Goal: Ask a question

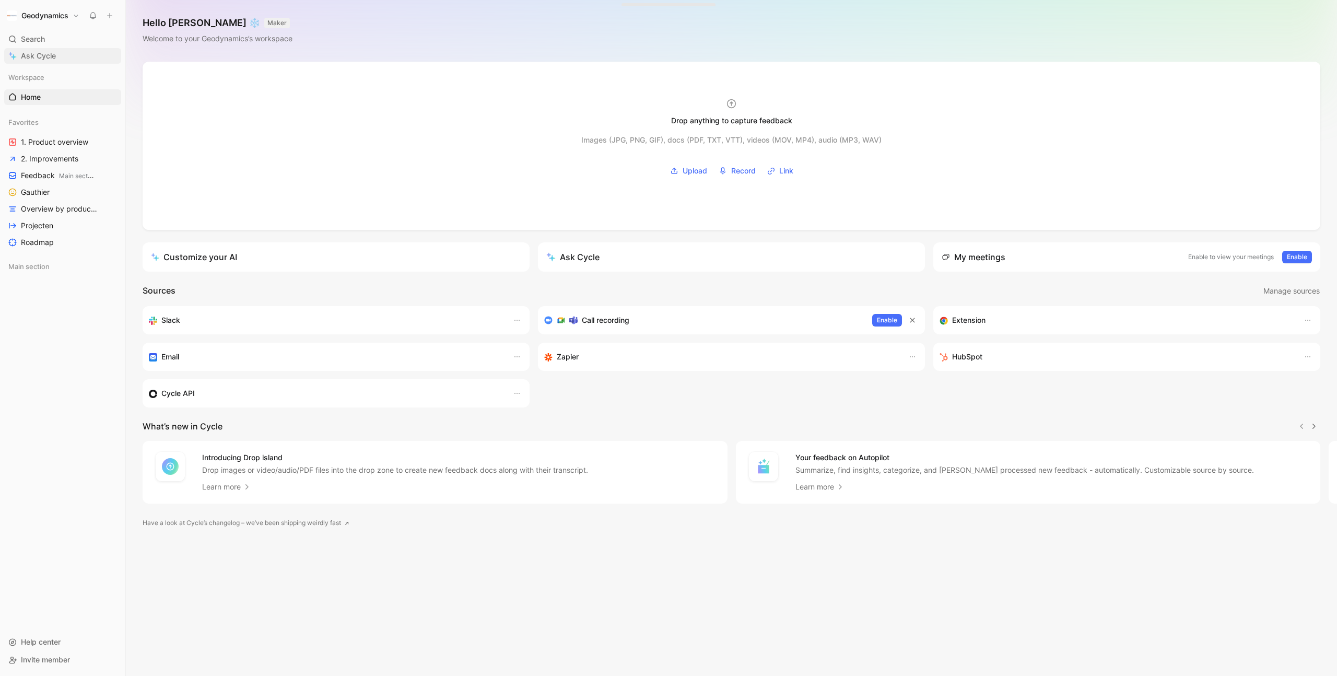
click at [75, 60] on link "Ask Cycle" at bounding box center [62, 56] width 117 height 16
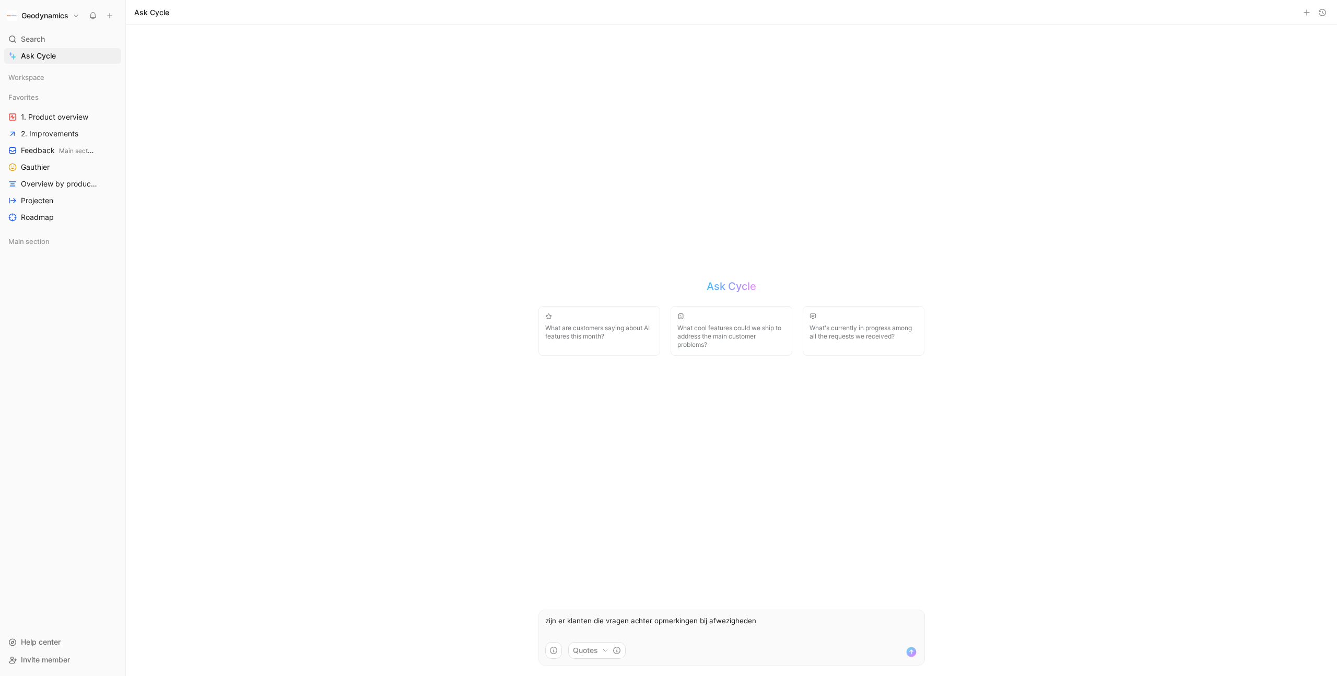
type textarea "zijn er klanten die vragen achter opmerkingen bij afwezigheden?"
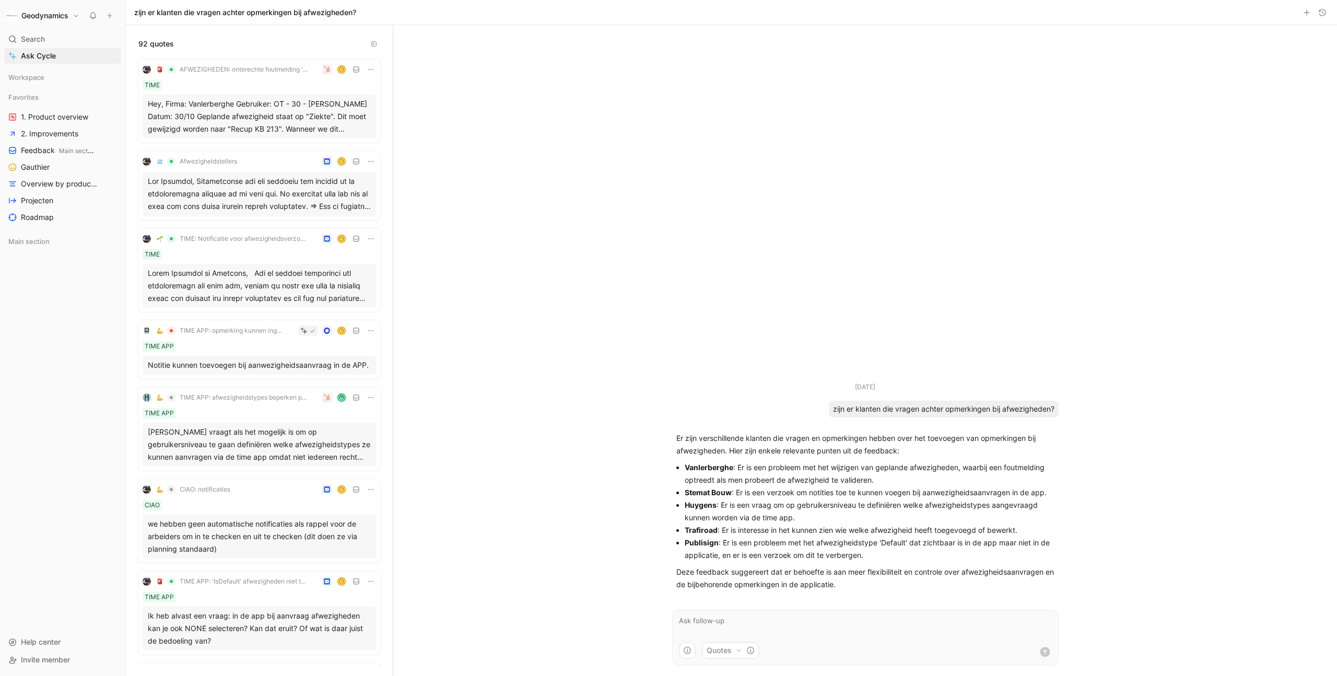
scroll to position [7, 0]
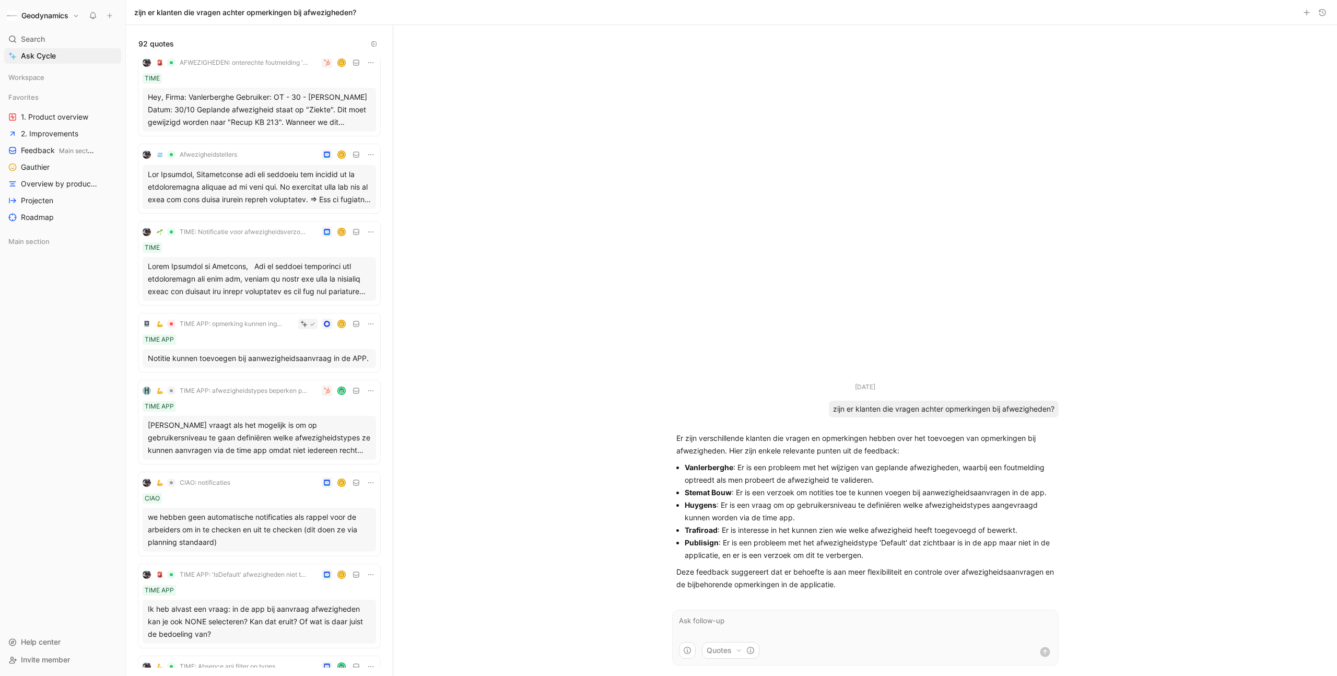
click at [233, 347] on div "TIME APP: opmerking kunnen ingeven bij afwezigheidsverzoek G TIME APP Notitie k…" at bounding box center [259, 342] width 242 height 58
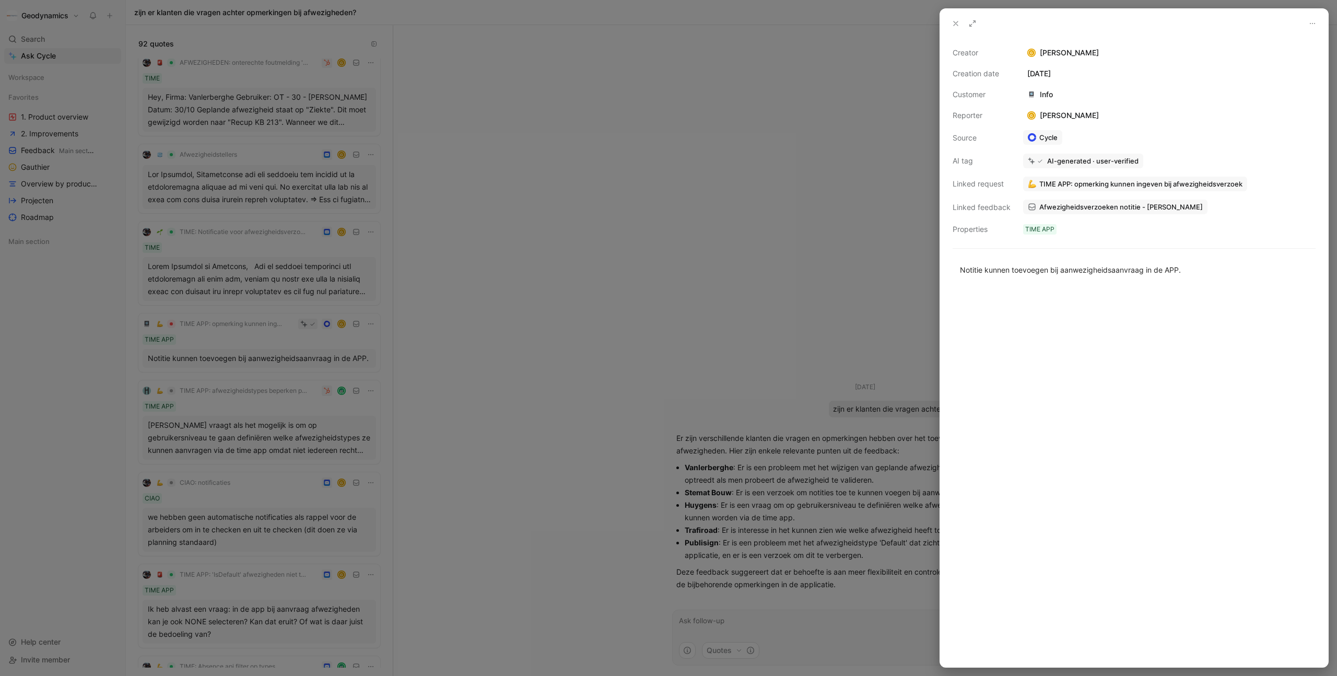
click at [1059, 206] on span "Afwezigheidsverzoeken notitie - [PERSON_NAME]" at bounding box center [1120, 206] width 163 height 9
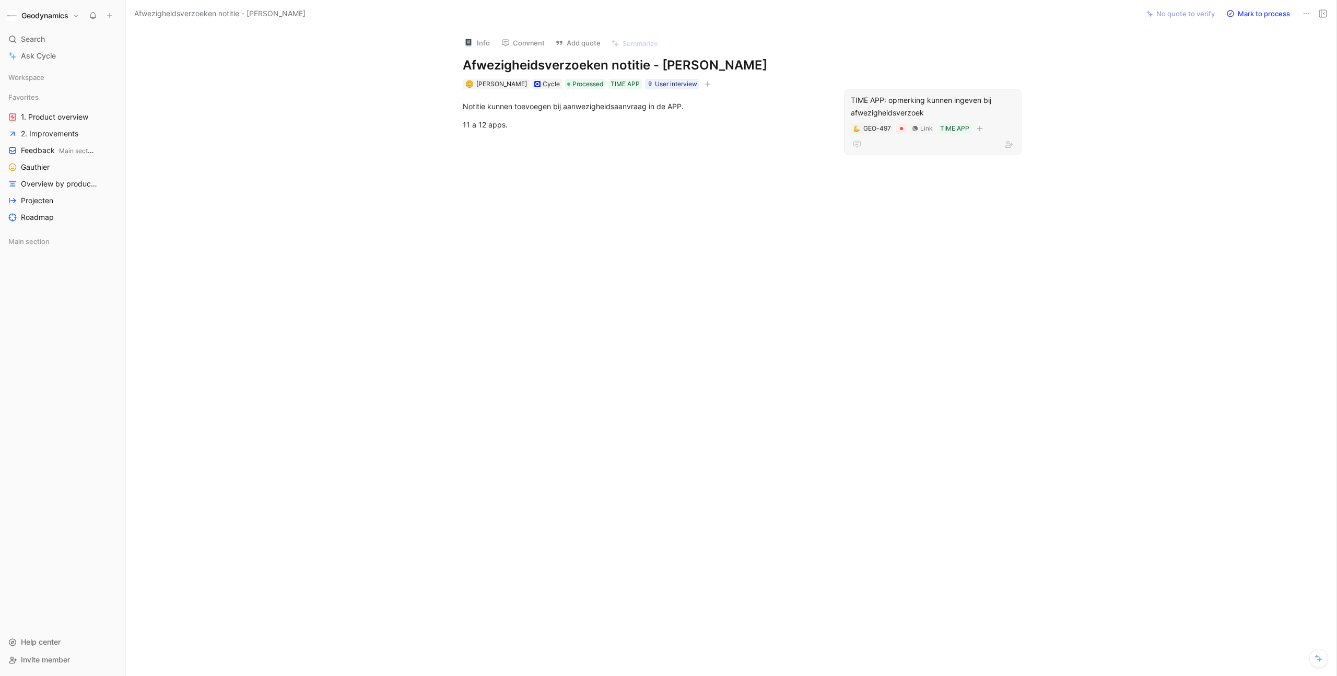
click at [892, 94] on div "TIME APP: opmerking kunnen ingeven bij afwezigheidsverzoek" at bounding box center [933, 106] width 164 height 25
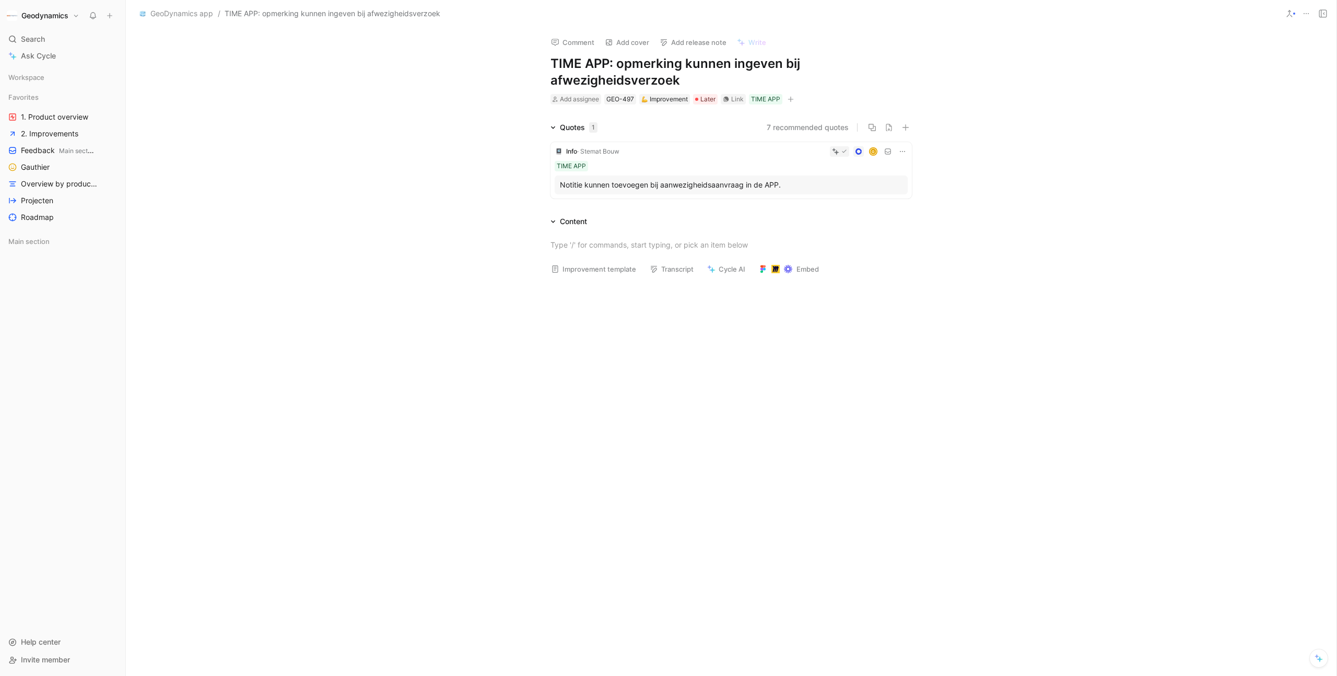
click at [624, 160] on div "Info · Stemat Bouw G TIME APP Notitie kunnen toevoegen bij aanwezigheidsaanvraa…" at bounding box center [731, 170] width 361 height 56
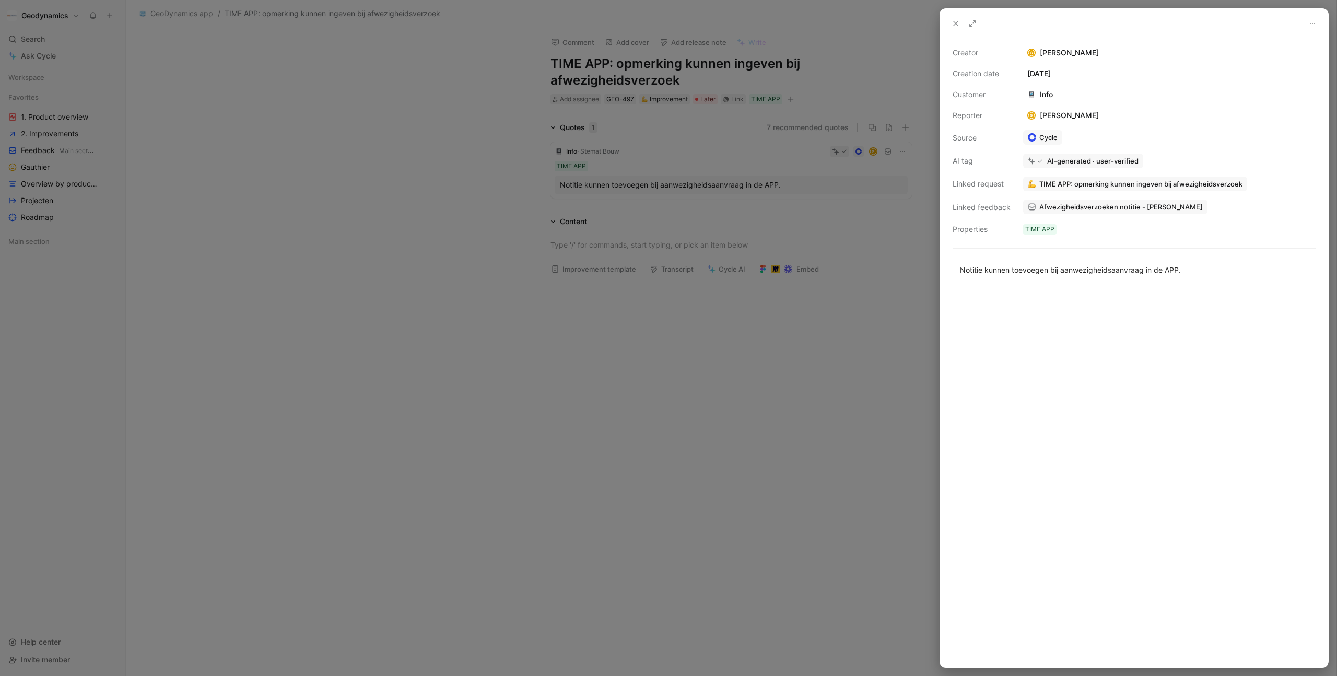
click at [1063, 207] on span "Afwezigheidsverzoeken notitie - [PERSON_NAME]" at bounding box center [1120, 206] width 163 height 9
